Goal: Task Accomplishment & Management: Use online tool/utility

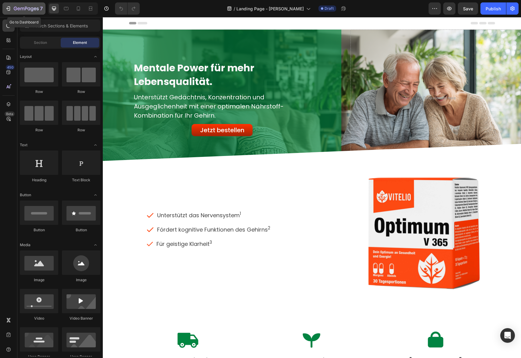
click at [12, 9] on div "7" at bounding box center [24, 8] width 38 height 7
click at [246, 131] on button "Jetzt bestellen" at bounding box center [222, 130] width 61 height 12
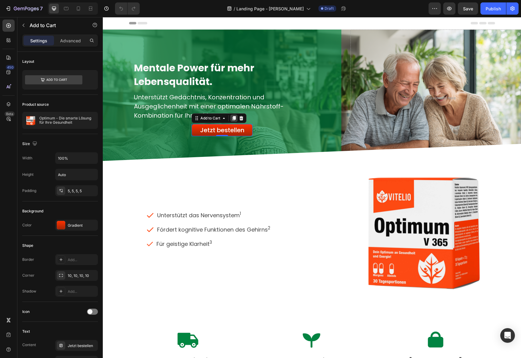
click at [232, 117] on icon at bounding box center [233, 118] width 5 height 5
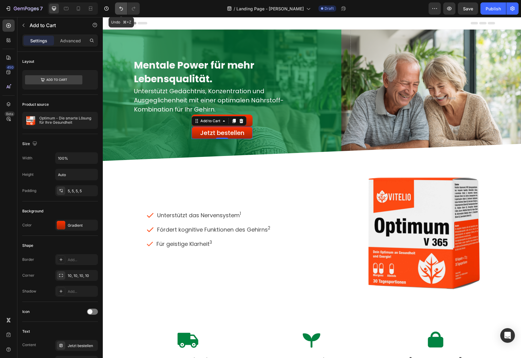
click at [120, 7] on icon "Undo/Redo" at bounding box center [121, 9] width 4 height 4
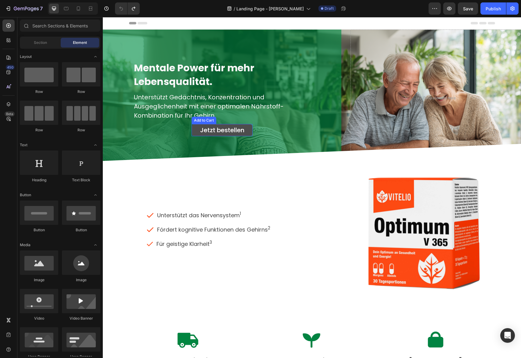
click at [243, 129] on button "Jetzt bestellen" at bounding box center [222, 130] width 61 height 12
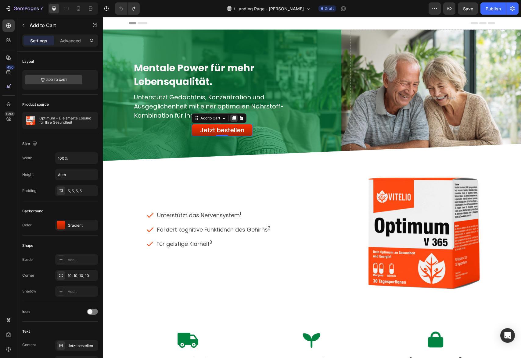
click at [233, 118] on icon at bounding box center [233, 118] width 3 height 4
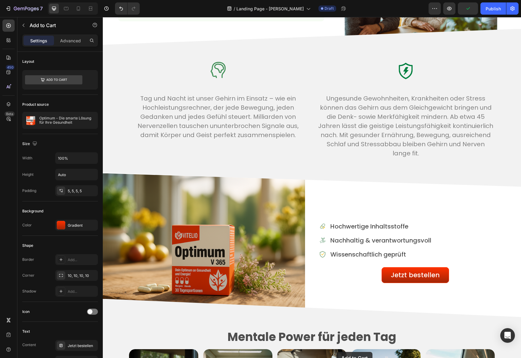
scroll to position [633, 0]
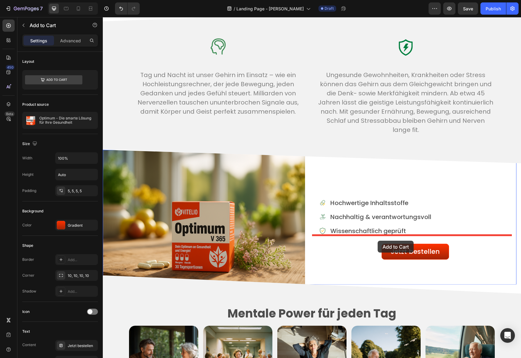
drag, startPoint x: 249, startPoint y: 121, endPoint x: 378, endPoint y: 241, distance: 175.7
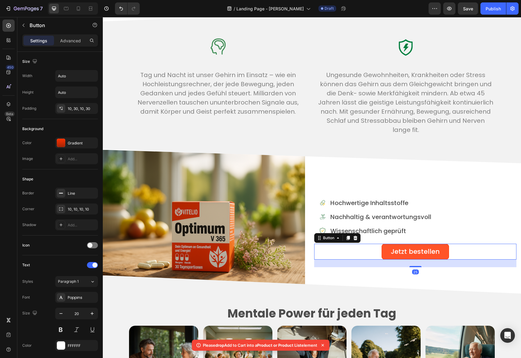
click at [384, 254] on link "Jetzt bestellen ​" at bounding box center [415, 252] width 67 height 16
click at [356, 239] on div at bounding box center [355, 238] width 7 height 7
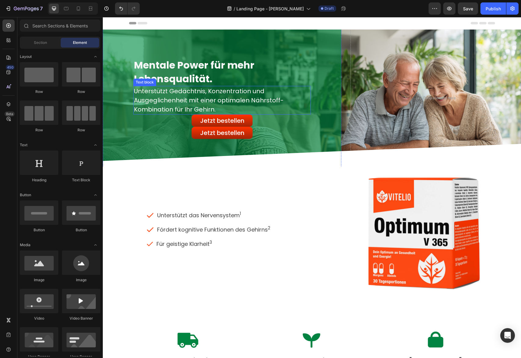
scroll to position [0, 0]
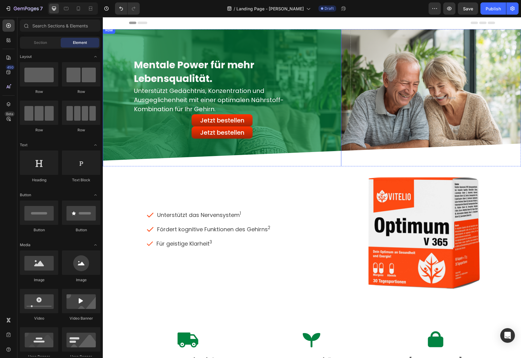
click at [252, 124] on div "Mentale Power für mehr Lebensqualität. Heading Unterstützt Gedächtnis, Konzentr…" at bounding box center [222, 98] width 178 height 82
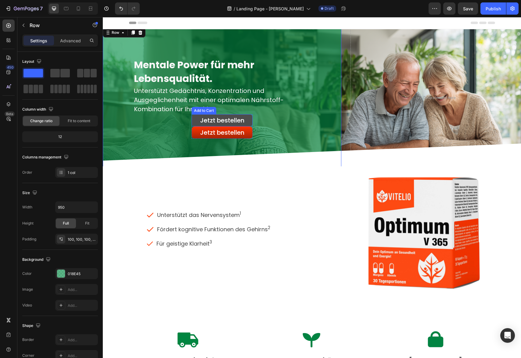
click at [250, 124] on button "Jetzt bestellen" at bounding box center [222, 120] width 61 height 12
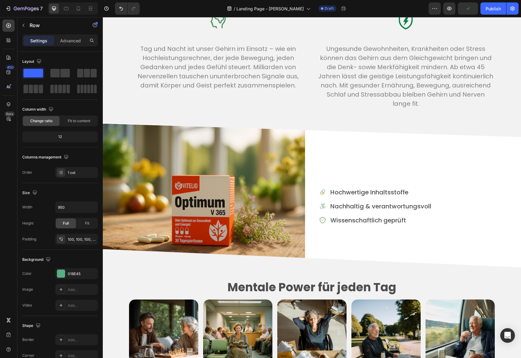
scroll to position [682, 0]
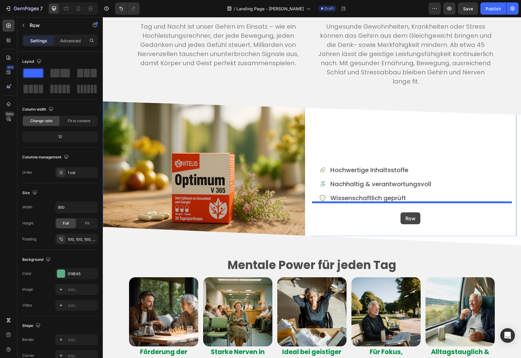
drag, startPoint x: 251, startPoint y: 116, endPoint x: 400, endPoint y: 213, distance: 177.6
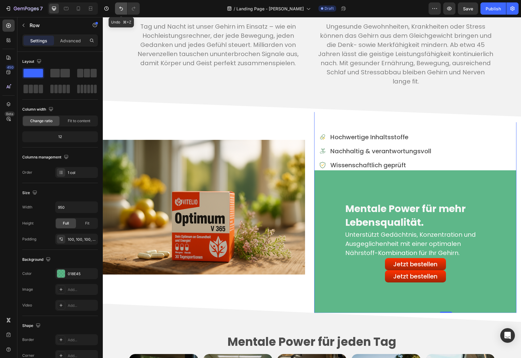
click at [126, 12] on button "Undo/Redo" at bounding box center [121, 8] width 12 height 12
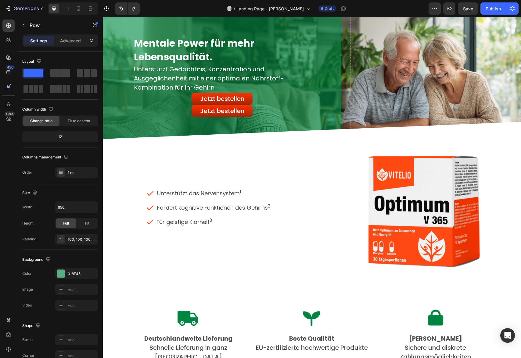
scroll to position [0, 0]
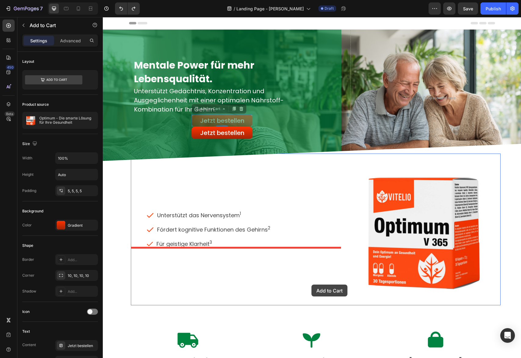
drag, startPoint x: 250, startPoint y: 125, endPoint x: 311, endPoint y: 285, distance: 171.2
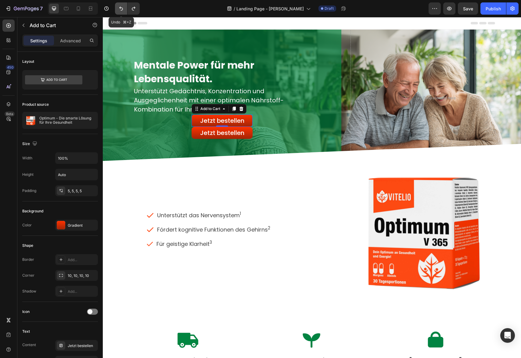
click at [121, 10] on icon "Undo/Redo" at bounding box center [121, 9] width 4 height 4
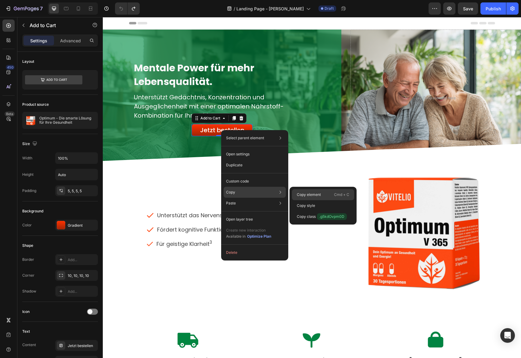
click at [308, 195] on p "Copy element" at bounding box center [309, 194] width 24 height 5
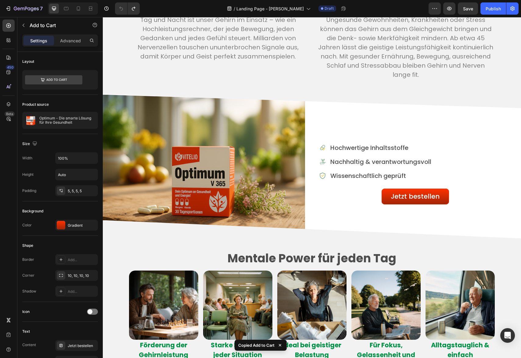
scroll to position [716, 0]
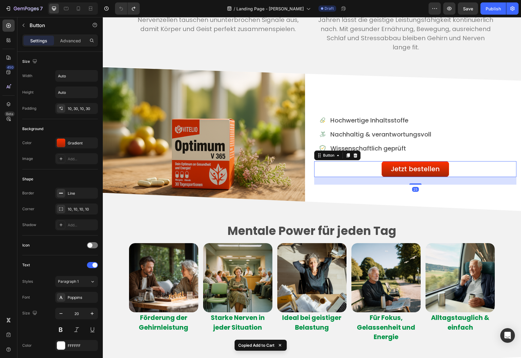
click at [350, 176] on div "Jetzt bestellen ​ Button 25" at bounding box center [415, 169] width 202 height 16
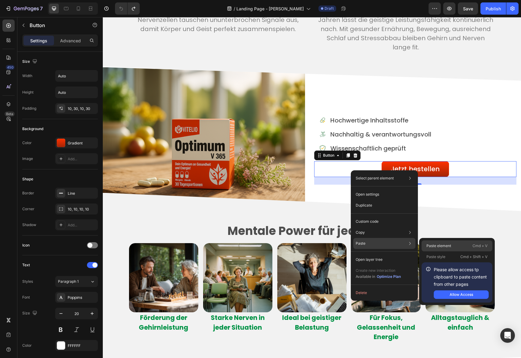
click at [441, 246] on p "Paste element" at bounding box center [438, 245] width 25 height 5
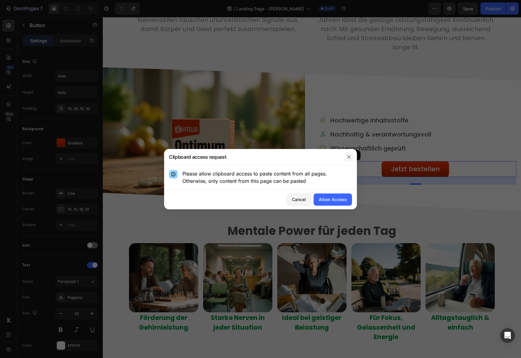
click at [350, 158] on icon "button" at bounding box center [348, 157] width 5 height 5
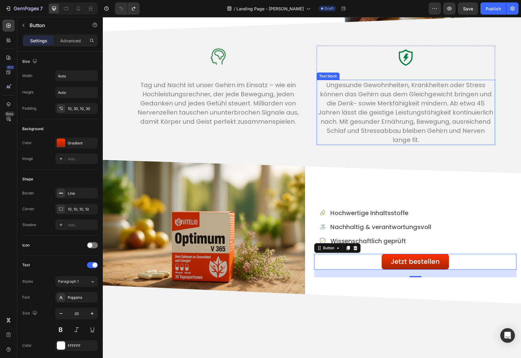
scroll to position [651, 0]
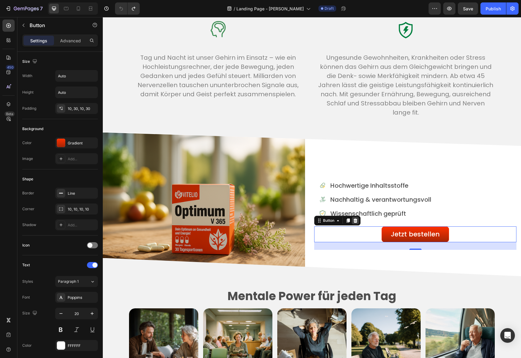
click at [353, 221] on icon at bounding box center [355, 220] width 4 height 4
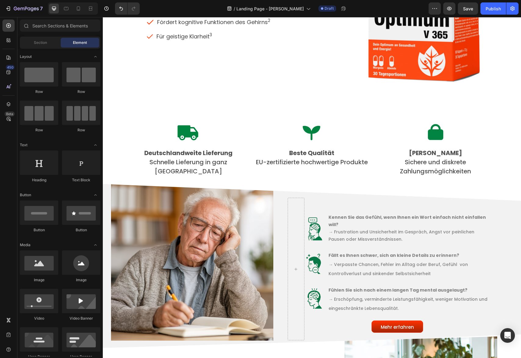
scroll to position [0, 0]
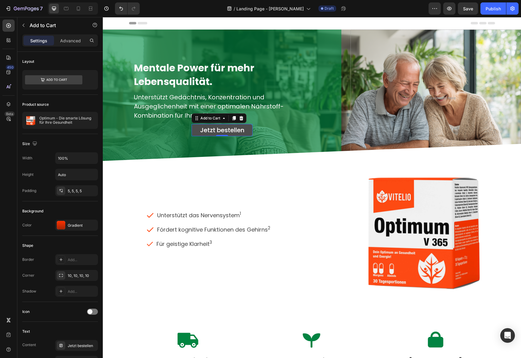
click at [250, 125] on button "Jetzt bestellen" at bounding box center [222, 130] width 61 height 12
click at [233, 117] on icon at bounding box center [233, 118] width 3 height 4
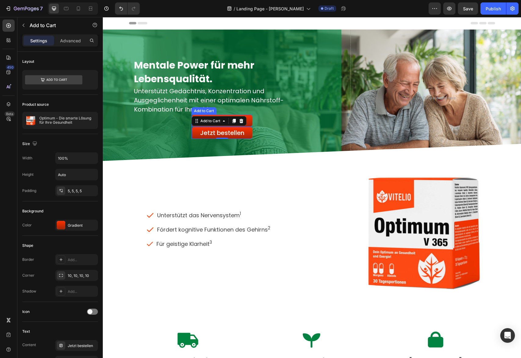
click at [251, 116] on div "Jetzt bestellen Add to Cart" at bounding box center [222, 121] width 61 height 12
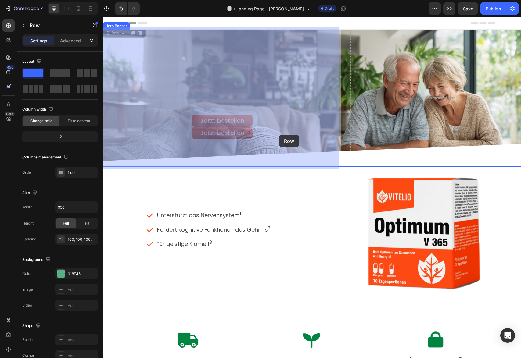
drag, startPoint x: 251, startPoint y: 116, endPoint x: 279, endPoint y: 135, distance: 33.8
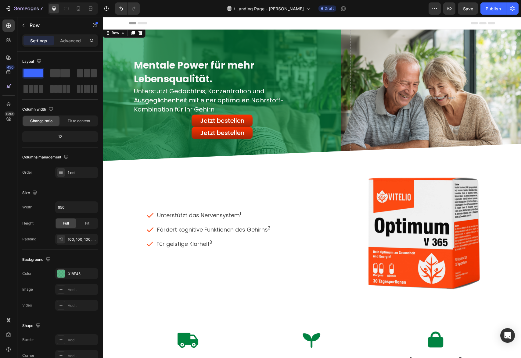
click at [251, 115] on div "Mentale Power für mehr Lebensqualität. Heading Unterstützt Gedächtnis, Konzentr…" at bounding box center [222, 98] width 178 height 82
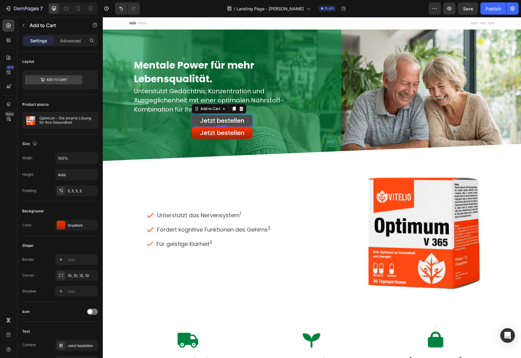
click at [251, 117] on button "Jetzt bestellen" at bounding box center [222, 121] width 61 height 12
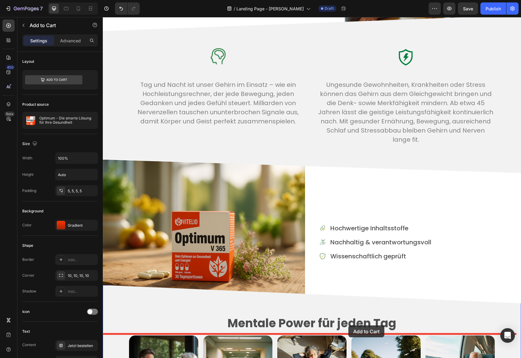
scroll to position [634, 0]
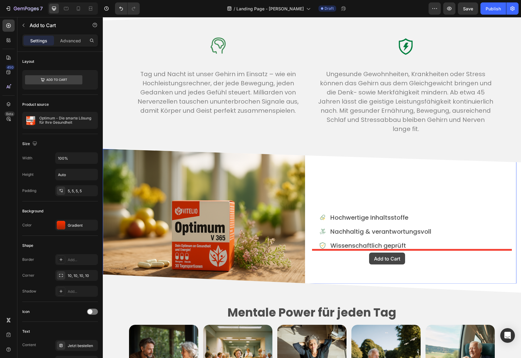
drag, startPoint x: 250, startPoint y: 117, endPoint x: 369, endPoint y: 253, distance: 181.1
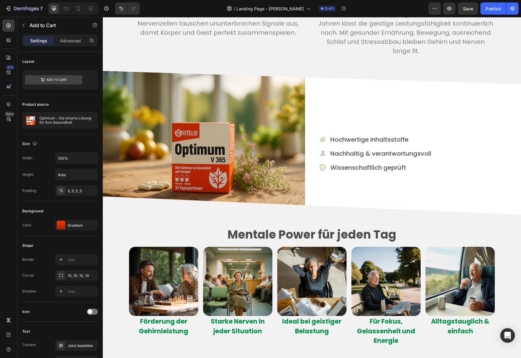
scroll to position [716, 0]
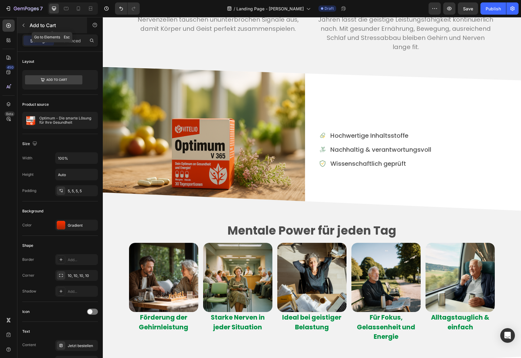
click at [23, 26] on icon "button" at bounding box center [24, 25] width 2 height 3
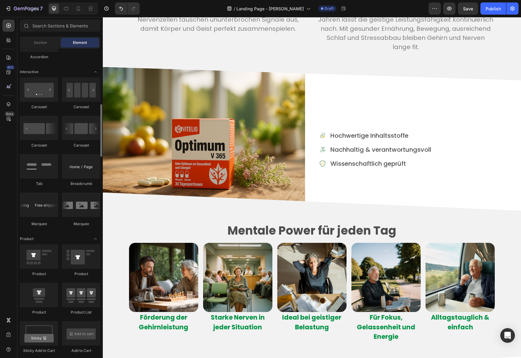
scroll to position [602, 0]
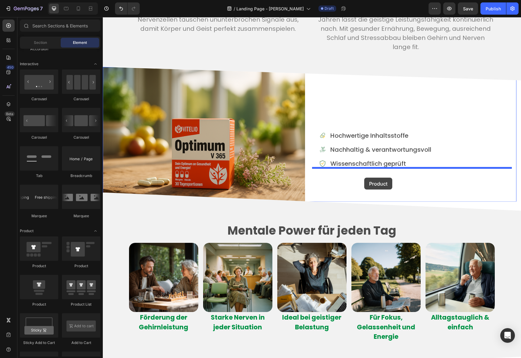
drag, startPoint x: 152, startPoint y: 308, endPoint x: 364, endPoint y: 178, distance: 248.5
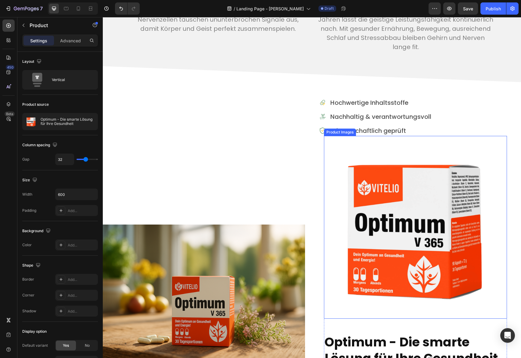
click at [386, 216] on img at bounding box center [415, 227] width 183 height 183
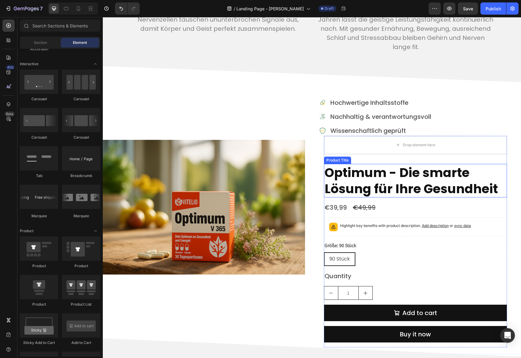
click at [395, 172] on h2 "Optimum - Die smarte Lösung für Ihre Gesundheit" at bounding box center [415, 181] width 183 height 34
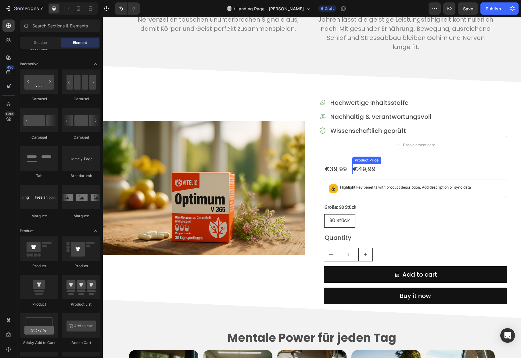
click at [364, 168] on div "€49,99" at bounding box center [364, 169] width 24 height 10
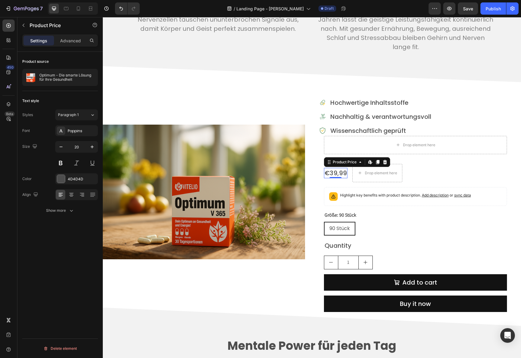
click at [339, 171] on div "€39,99" at bounding box center [335, 173] width 23 height 10
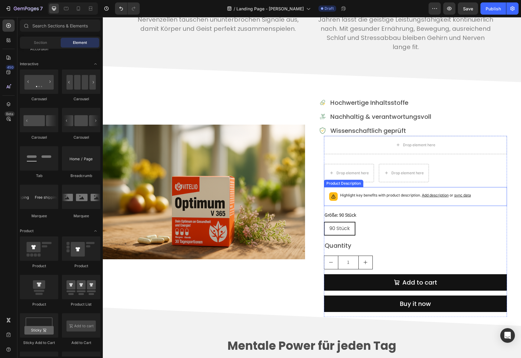
click at [357, 195] on p "Highlight key benefits with product description. Add description or sync data" at bounding box center [405, 195] width 131 height 6
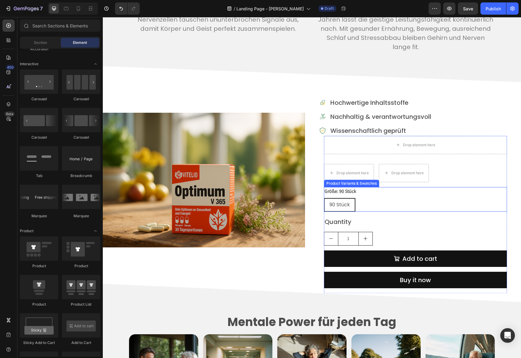
click at [348, 190] on legend "Größe: 90 Stück" at bounding box center [340, 191] width 33 height 9
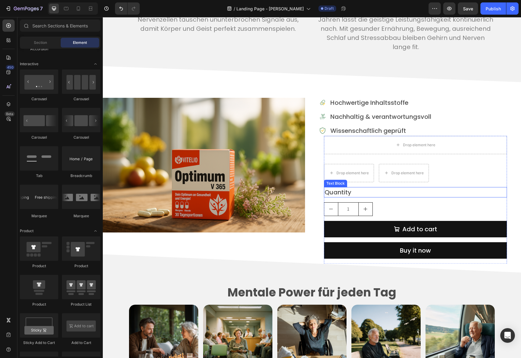
click at [346, 191] on div "Quantity" at bounding box center [415, 192] width 183 height 10
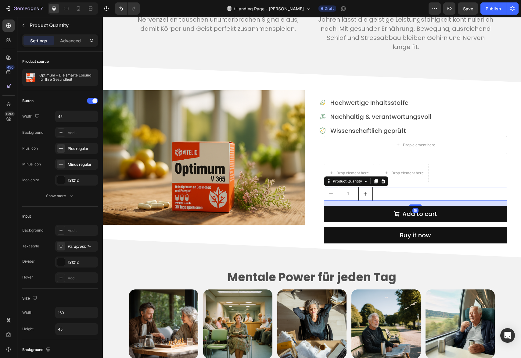
click at [366, 195] on button "increment" at bounding box center [366, 194] width 14 height 13
type input "2"
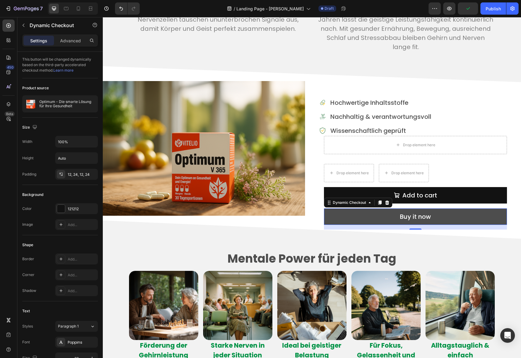
click at [385, 213] on button "Buy it now" at bounding box center [415, 217] width 183 height 16
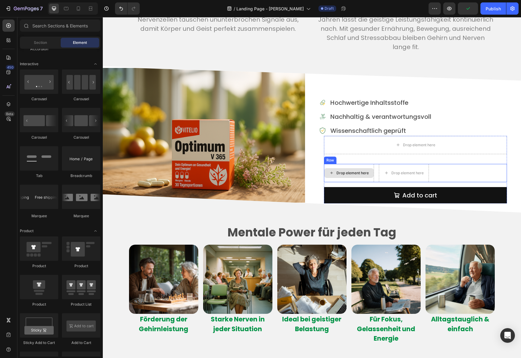
click at [361, 173] on div "Drop element here" at bounding box center [352, 173] width 32 height 5
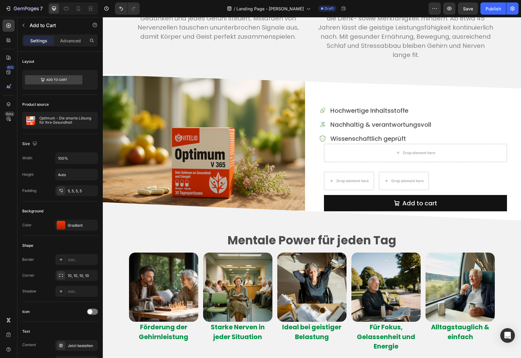
scroll to position [766, 0]
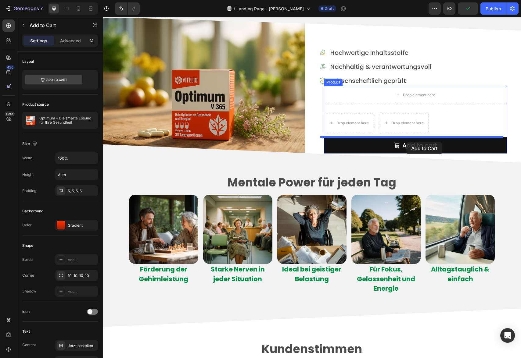
drag, startPoint x: 251, startPoint y: 121, endPoint x: 406, endPoint y: 142, distance: 157.0
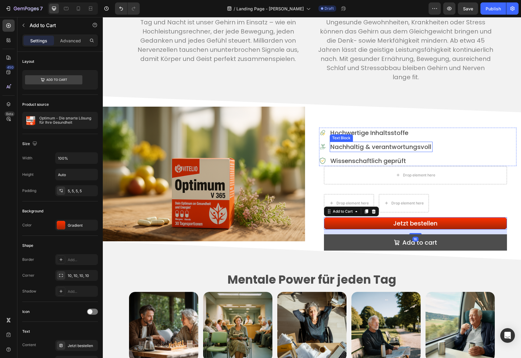
scroll to position [685, 0]
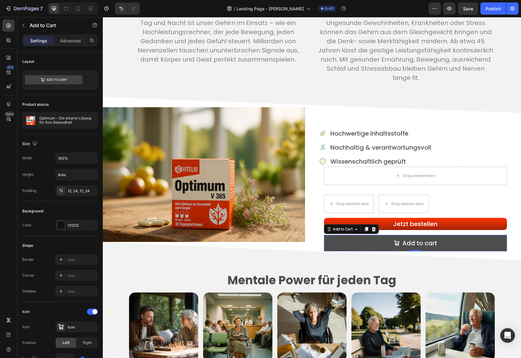
click at [442, 243] on button "Add to cart" at bounding box center [415, 243] width 183 height 16
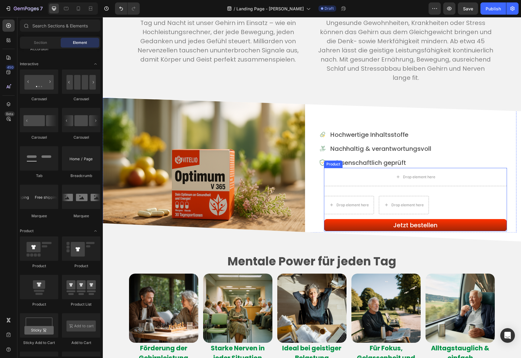
click at [476, 194] on div "Drop element here Drop element here Drop element here Row Jetzt bestellen Add t…" at bounding box center [415, 199] width 183 height 63
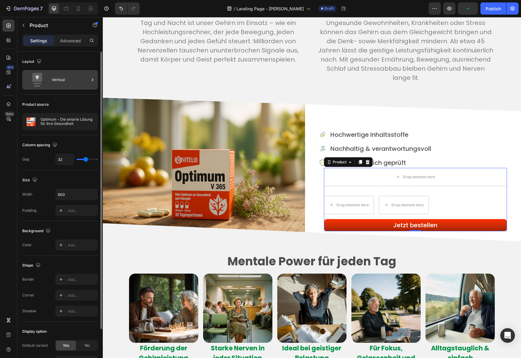
click at [80, 81] on div "Vertical" at bounding box center [70, 80] width 37 height 14
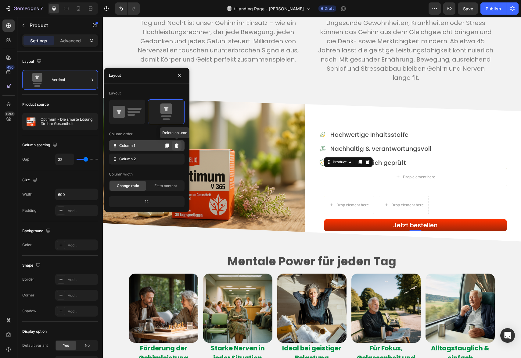
click at [178, 146] on icon at bounding box center [176, 145] width 5 height 5
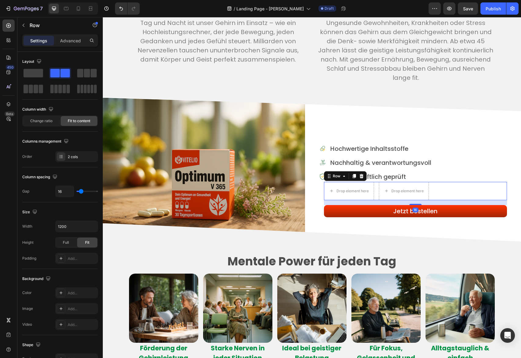
click at [372, 182] on div "Drop element here Drop element here Row 16" at bounding box center [415, 191] width 183 height 18
click at [425, 187] on div "Drop element here Drop element here Row 16" at bounding box center [415, 191] width 183 height 18
click at [363, 184] on div "Drop element here" at bounding box center [349, 191] width 50 height 18
click at [448, 9] on icon "button" at bounding box center [449, 8] width 6 height 6
click at [374, 202] on div "16" at bounding box center [415, 202] width 183 height 5
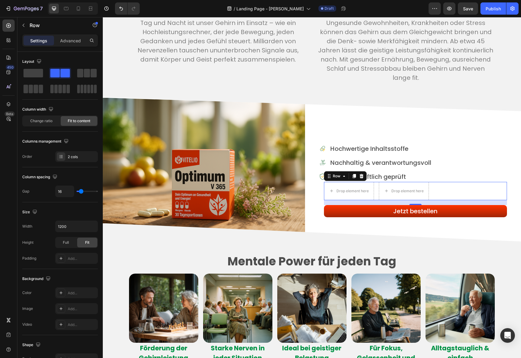
click at [462, 187] on div "Drop element here Drop element here Row 16" at bounding box center [415, 191] width 183 height 18
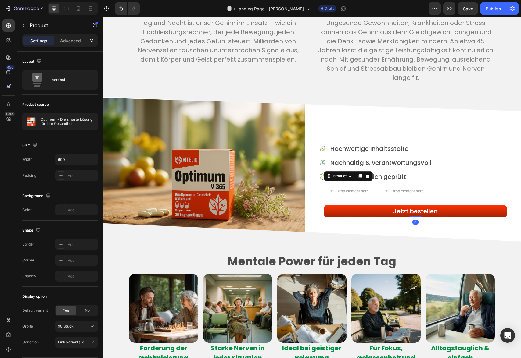
click at [503, 216] on div "Jetzt bestellen Add to Cart" at bounding box center [415, 211] width 183 height 12
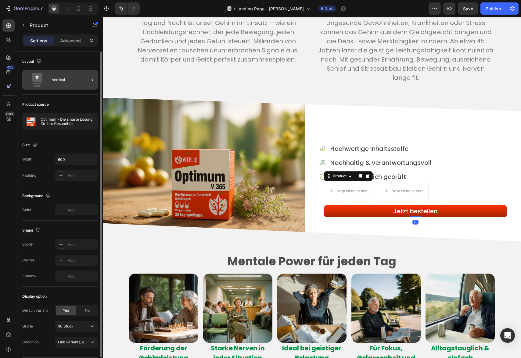
click at [88, 79] on div "Vertical" at bounding box center [70, 80] width 37 height 14
click at [77, 135] on div "Size Width 600 Padding Add..." at bounding box center [60, 160] width 76 height 51
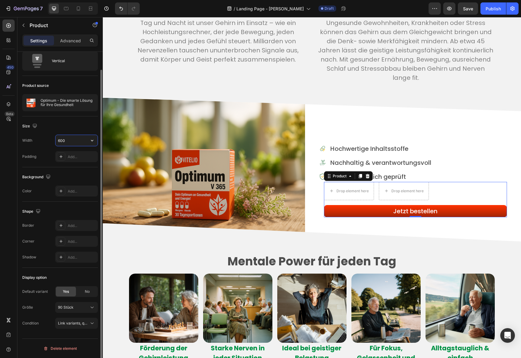
drag, startPoint x: 63, startPoint y: 140, endPoint x: 71, endPoint y: 141, distance: 8.3
click at [71, 141] on input "600" at bounding box center [77, 140] width 42 height 11
drag, startPoint x: 71, startPoint y: 141, endPoint x: 54, endPoint y: 141, distance: 16.8
click at [54, 141] on div "Width 600" at bounding box center [60, 141] width 76 height 12
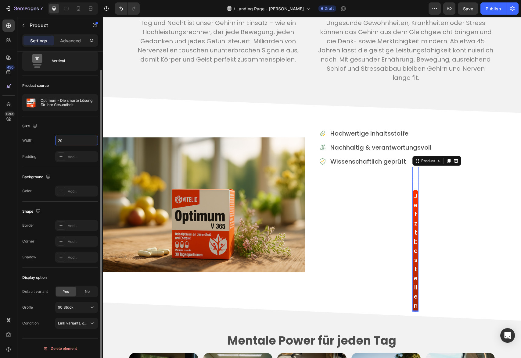
type input "200"
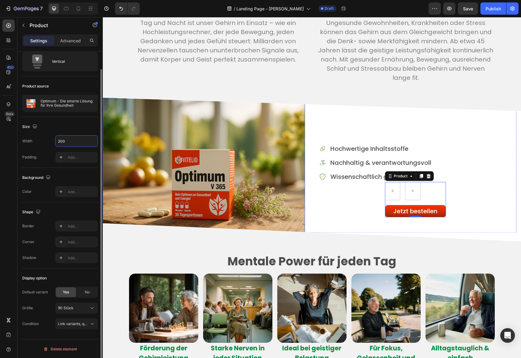
scroll to position [684, 0]
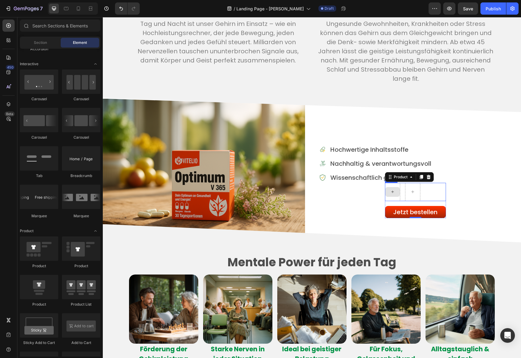
click at [393, 191] on div at bounding box center [392, 192] width 15 height 10
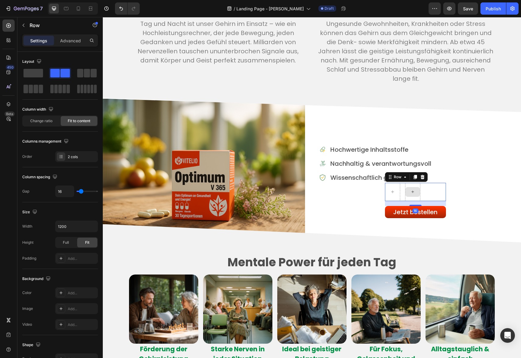
click at [407, 198] on div at bounding box center [412, 192] width 15 height 18
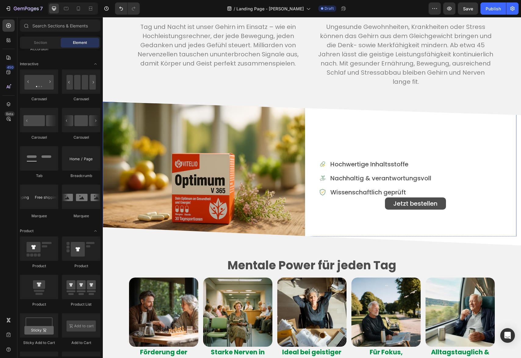
scroll to position [681, 0]
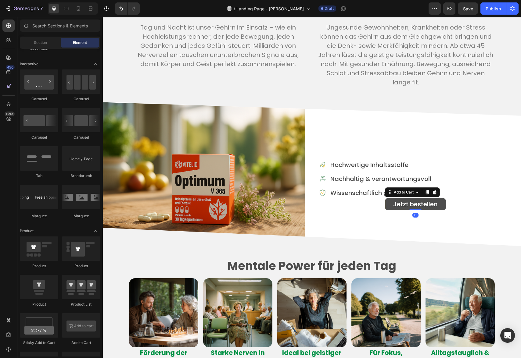
click at [440, 206] on button "Jetzt bestellen" at bounding box center [415, 204] width 61 height 12
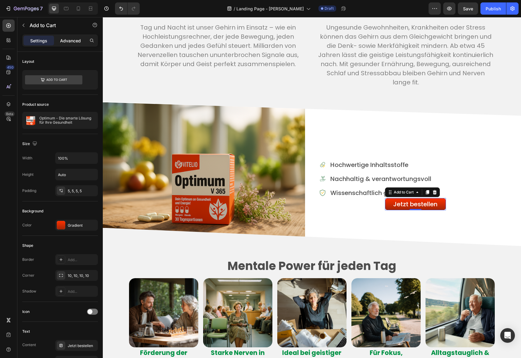
click at [76, 42] on p "Advanced" at bounding box center [70, 41] width 21 height 6
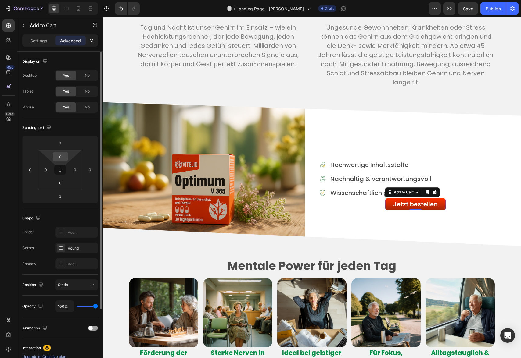
click at [64, 157] on input "0" at bounding box center [60, 156] width 12 height 9
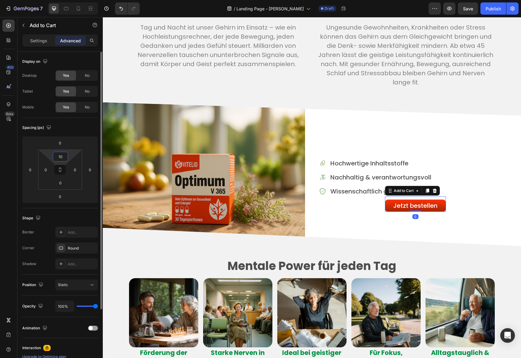
drag, startPoint x: 64, startPoint y: 157, endPoint x: 56, endPoint y: 156, distance: 8.5
click at [56, 156] on input "10" at bounding box center [60, 156] width 12 height 9
type input "20"
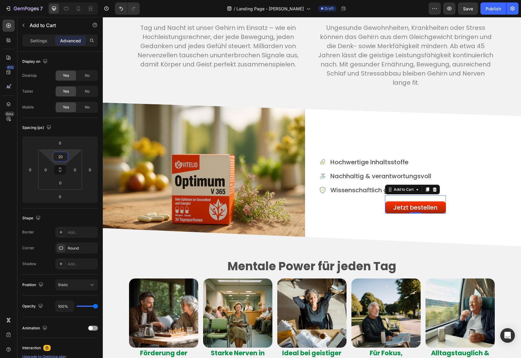
scroll to position [680, 0]
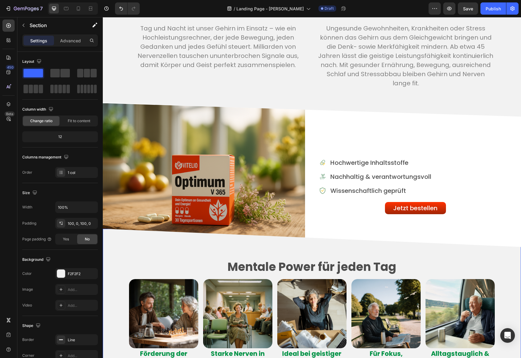
click at [479, 244] on div "Mentale Power für jeden Tag Heading Image Förderung der Gehirnleistung Heading …" at bounding box center [312, 320] width 418 height 183
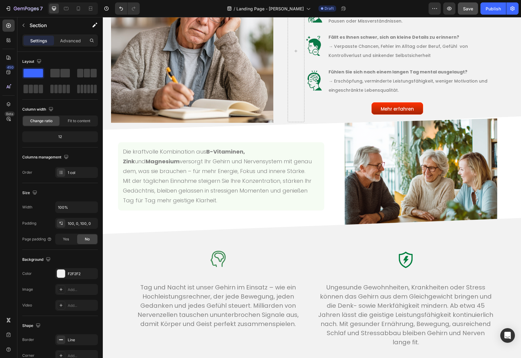
scroll to position [385, 0]
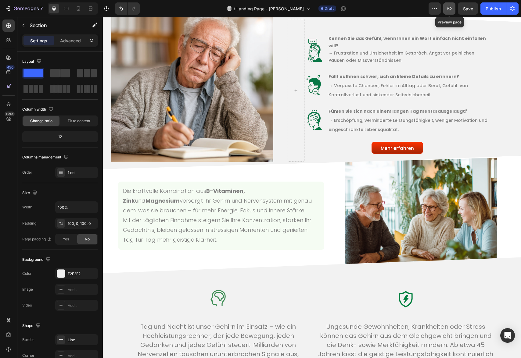
click at [451, 10] on icon "button" at bounding box center [449, 8] width 6 height 6
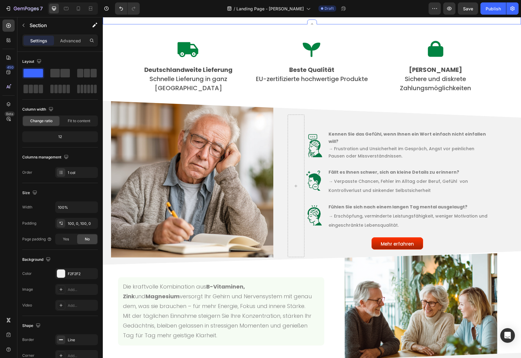
scroll to position [283, 0]
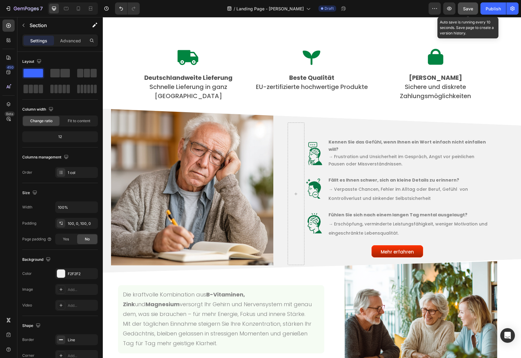
click at [468, 7] on span "Save" at bounding box center [468, 8] width 10 height 5
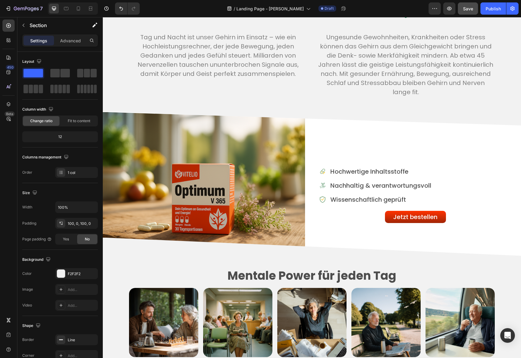
scroll to position [672, 0]
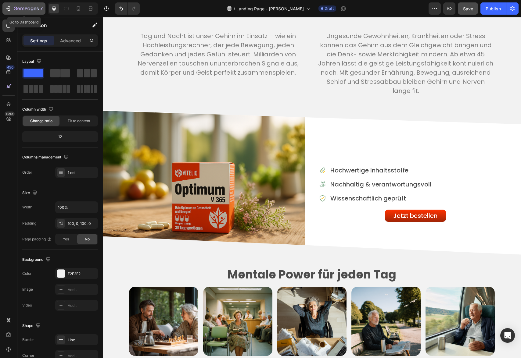
click at [16, 9] on icon "button" at bounding box center [15, 9] width 3 height 4
